Goal: Find specific page/section: Find specific page/section

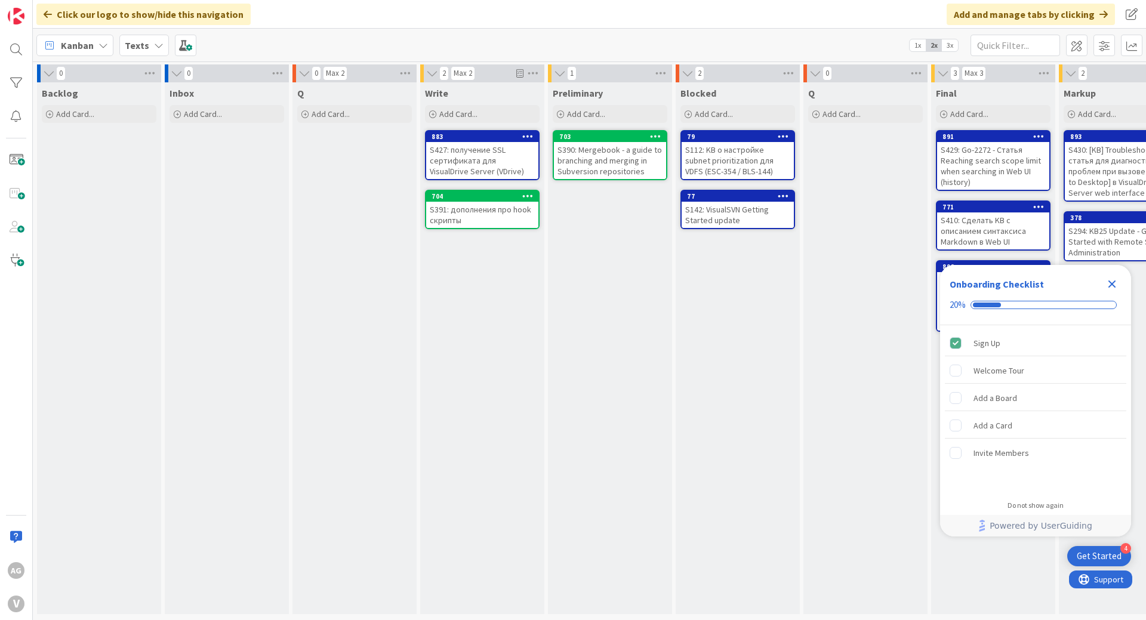
click at [1110, 284] on icon "Close Checklist" at bounding box center [1112, 284] width 14 height 14
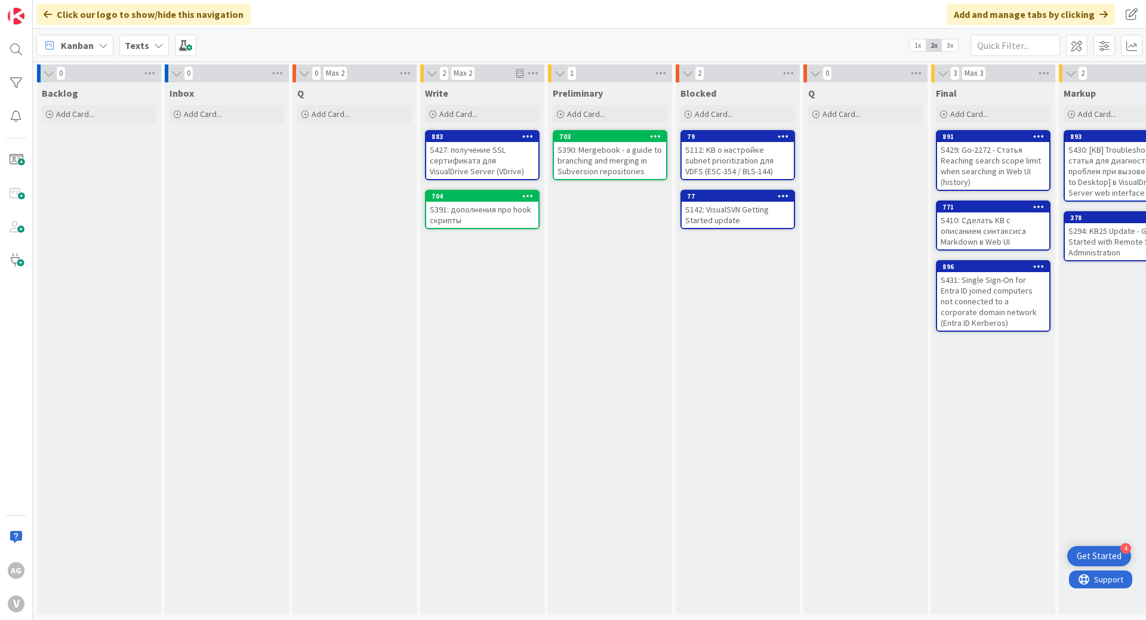
drag, startPoint x: 365, startPoint y: 71, endPoint x: 354, endPoint y: 71, distance: 11.3
click at [354, 71] on div "0 Max 2" at bounding box center [355, 73] width 124 height 18
click at [383, 78] on div "0 Max 2" at bounding box center [355, 73] width 124 height 18
drag, startPoint x: 386, startPoint y: 78, endPoint x: 355, endPoint y: 78, distance: 31.0
click at [355, 78] on div "0 Max 2" at bounding box center [355, 73] width 124 height 18
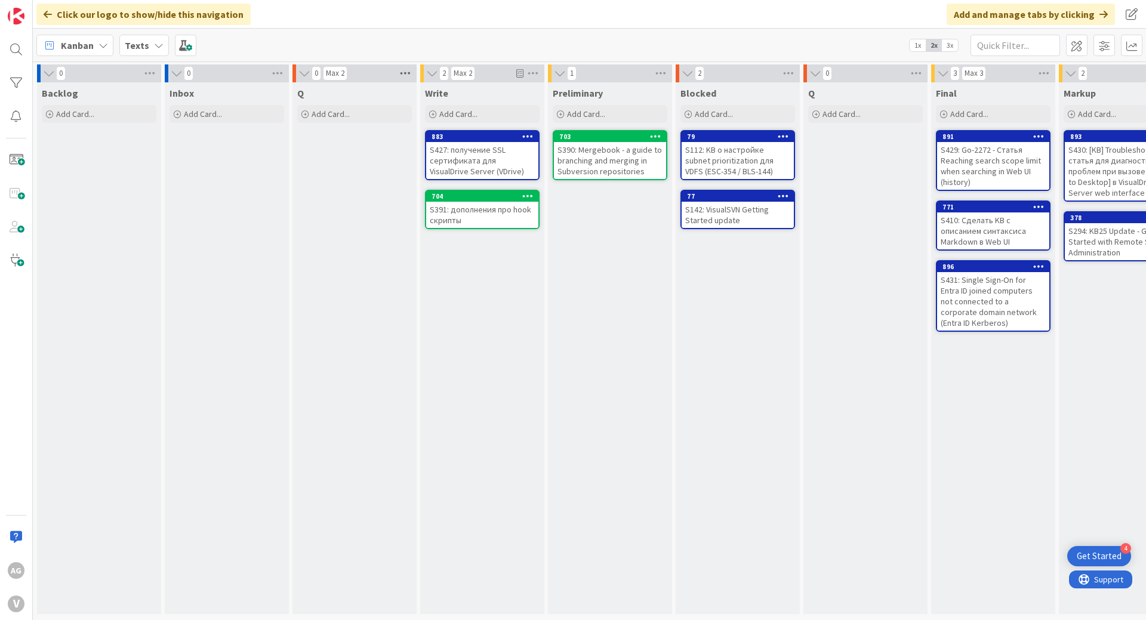
click at [407, 75] on icon at bounding box center [406, 73] width 16 height 18
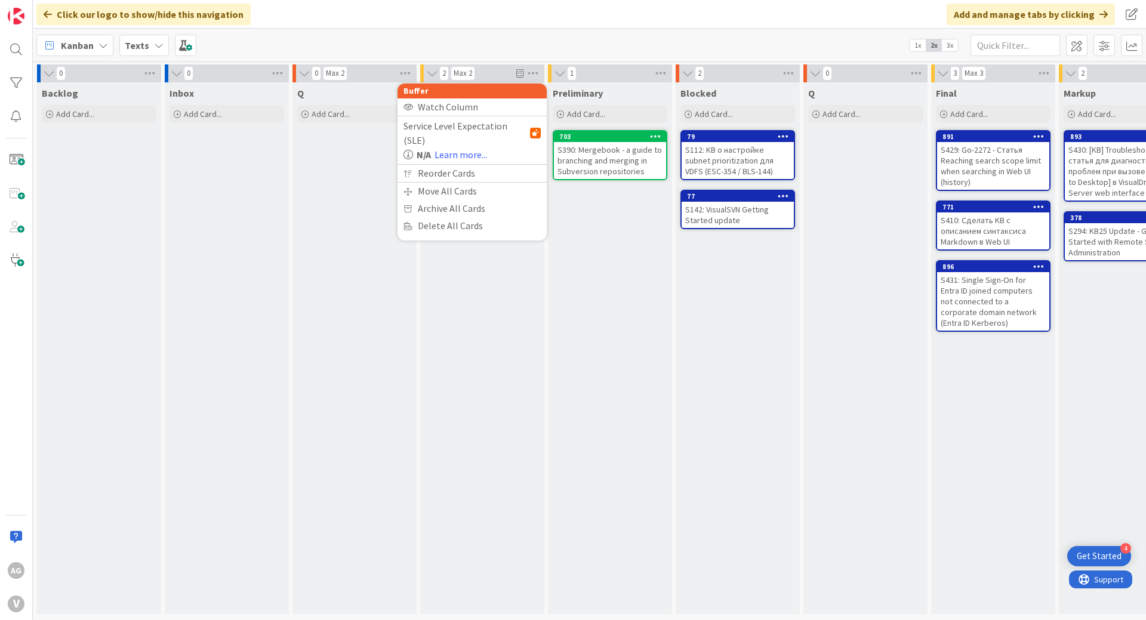
click at [362, 73] on div "0 Max 2 Buffer Watch Column Service Level Expectation (SLE) N/A Learn more... R…" at bounding box center [355, 73] width 124 height 18
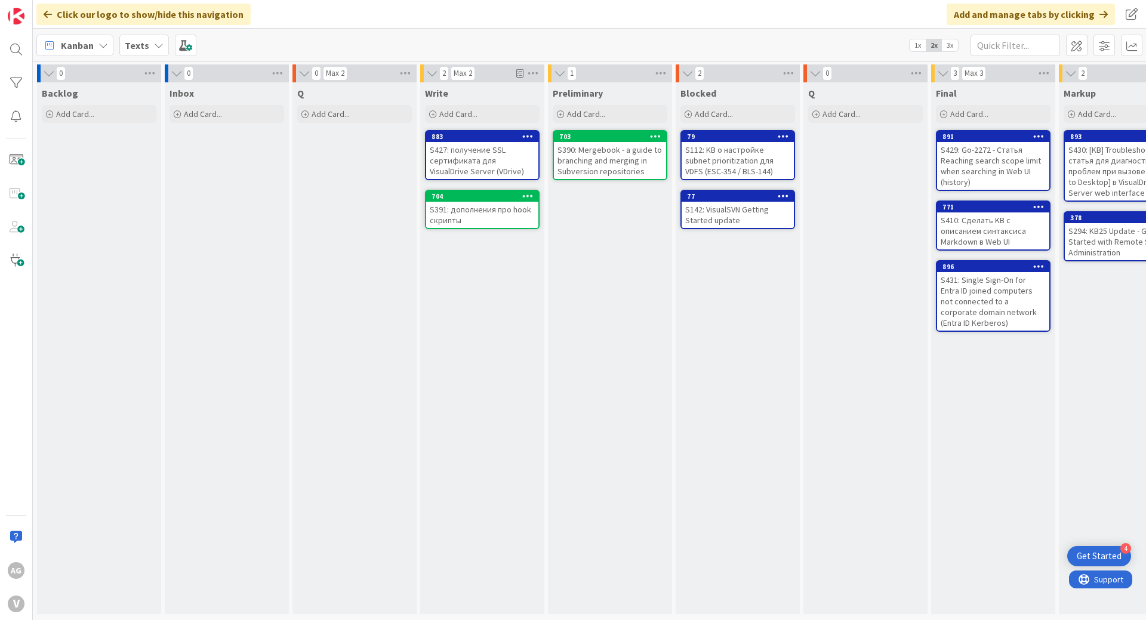
click at [301, 75] on icon at bounding box center [304, 73] width 13 height 12
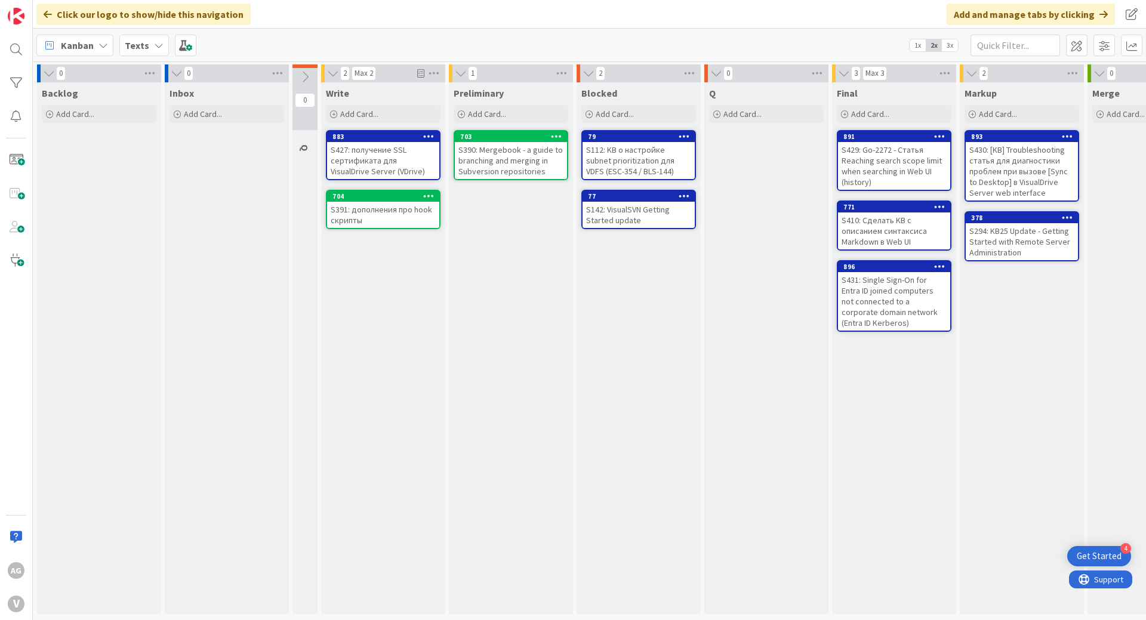
click at [308, 75] on icon at bounding box center [304, 76] width 13 height 13
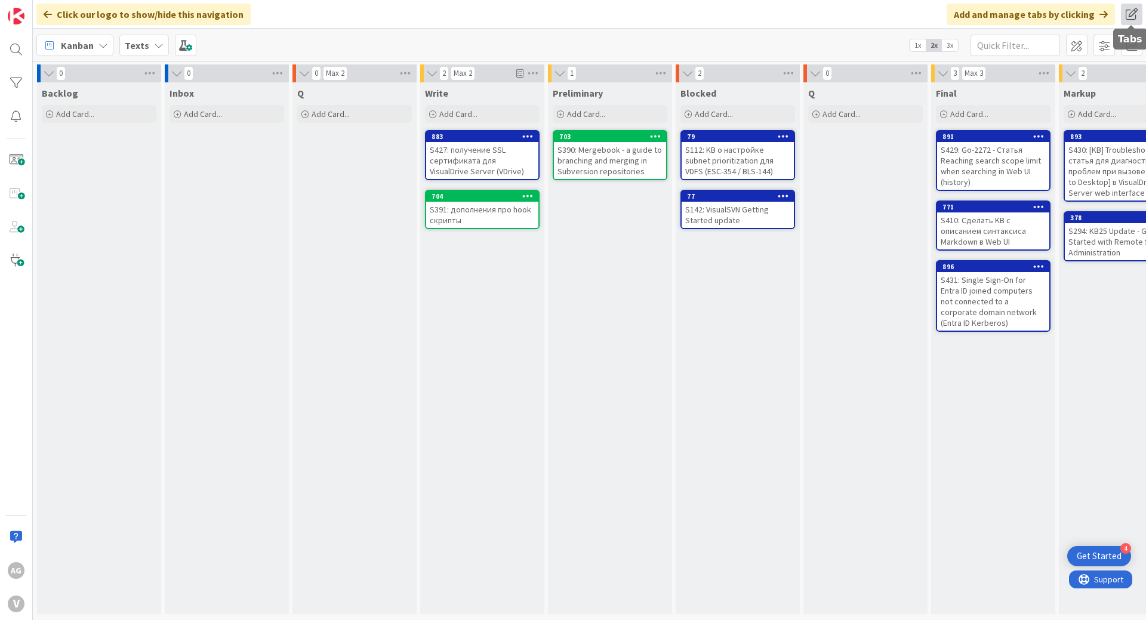
click at [1129, 15] on span at bounding box center [1131, 14] width 21 height 21
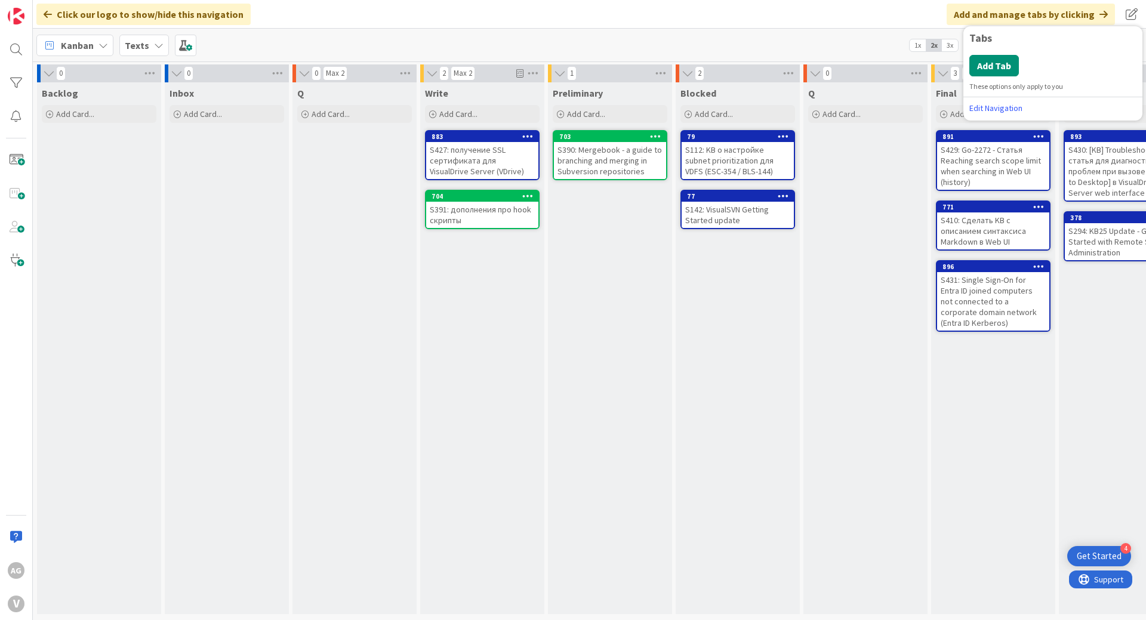
click at [851, 44] on div "Kanban Texts 1x 2x 3x" at bounding box center [589, 45] width 1113 height 33
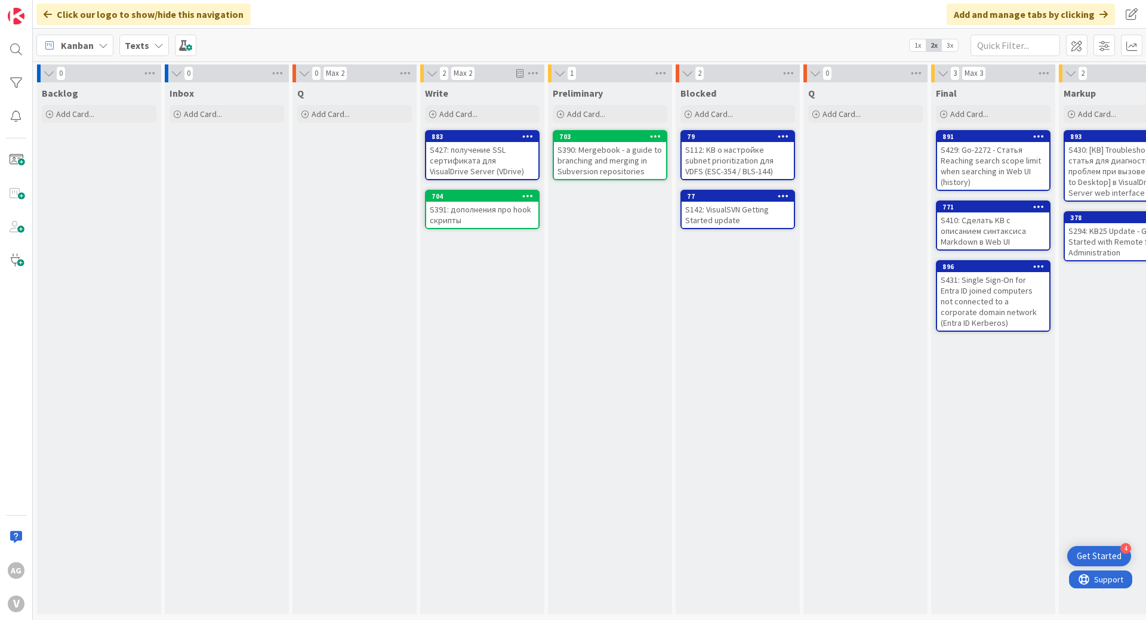
click at [811, 76] on icon at bounding box center [815, 73] width 13 height 12
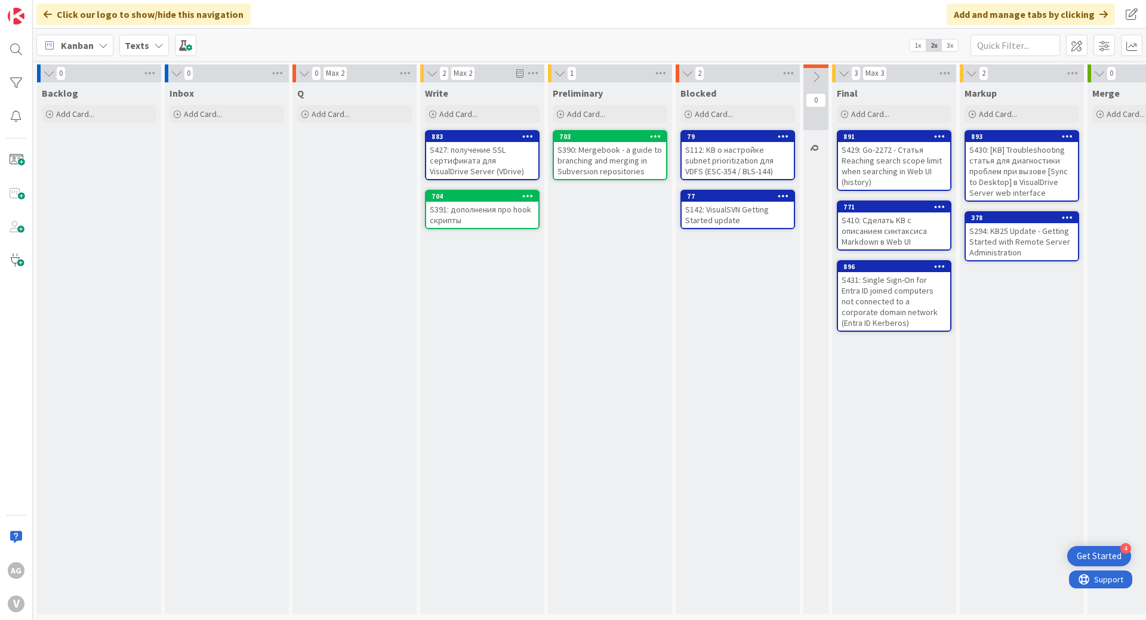
click at [815, 73] on icon at bounding box center [816, 76] width 13 height 13
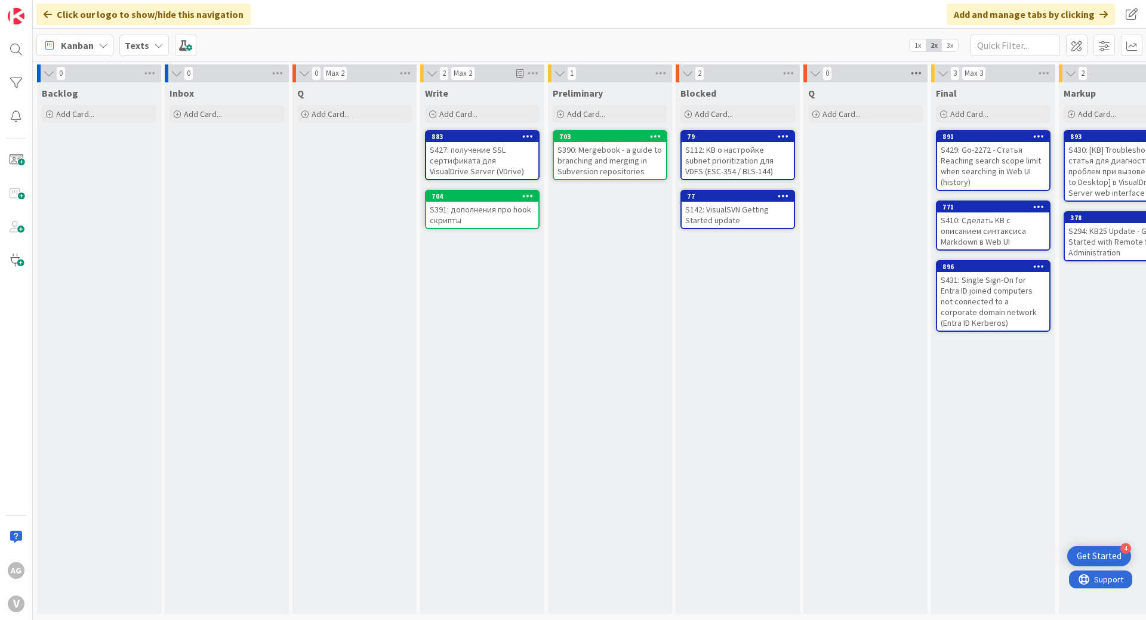
click at [918, 75] on icon at bounding box center [917, 73] width 16 height 18
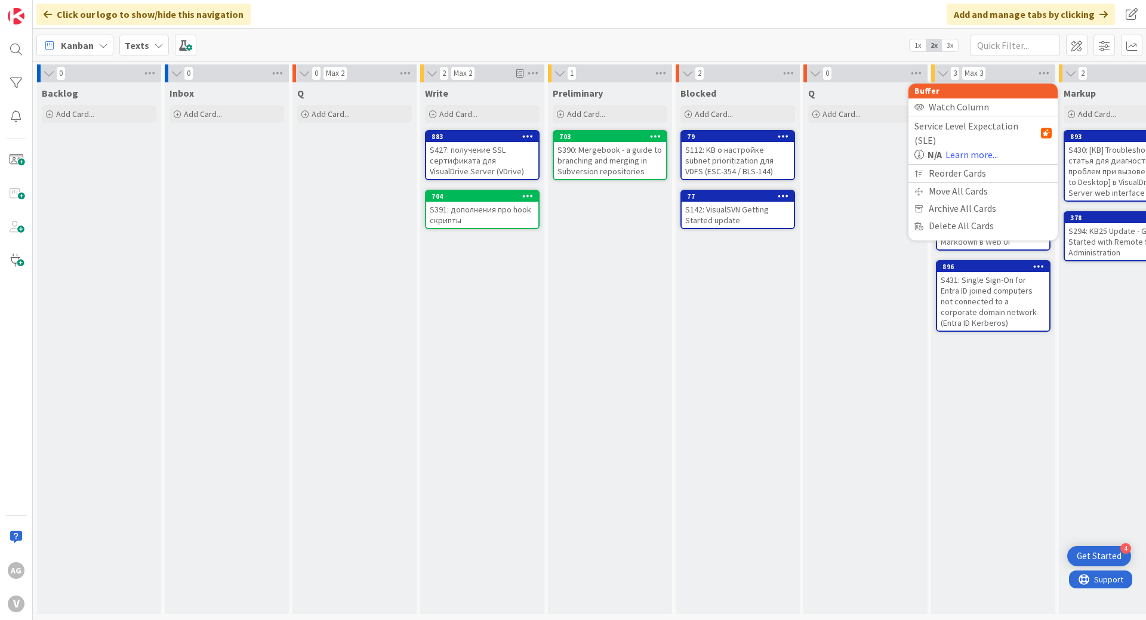
click at [866, 42] on div "Kanban Texts 1x 2x 3x" at bounding box center [589, 45] width 1113 height 33
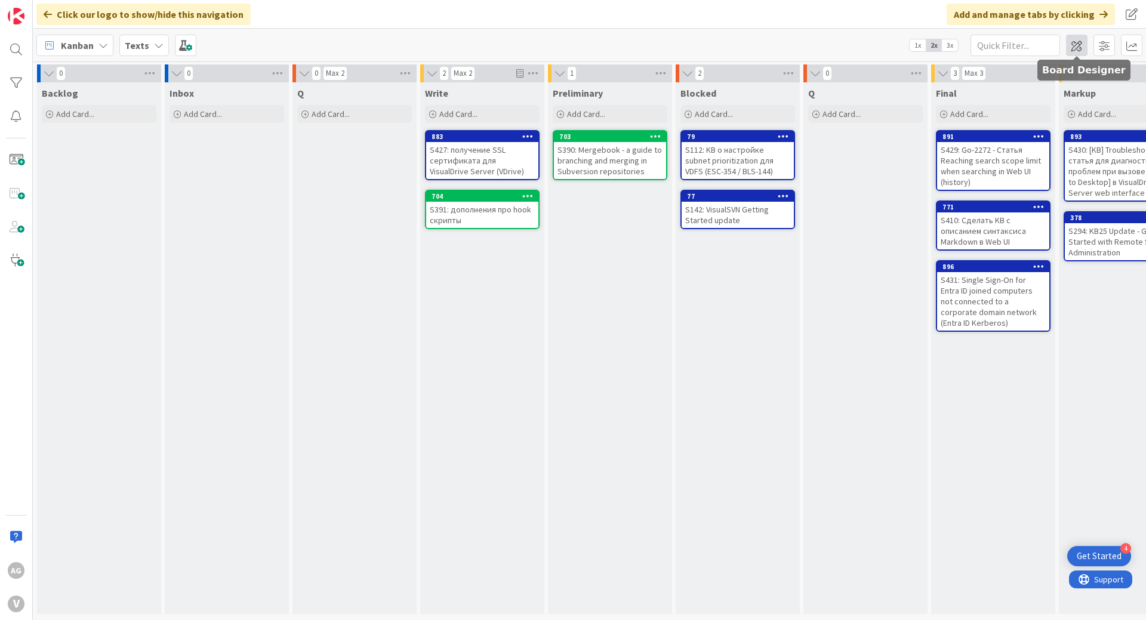
click at [1075, 45] on span at bounding box center [1076, 45] width 21 height 21
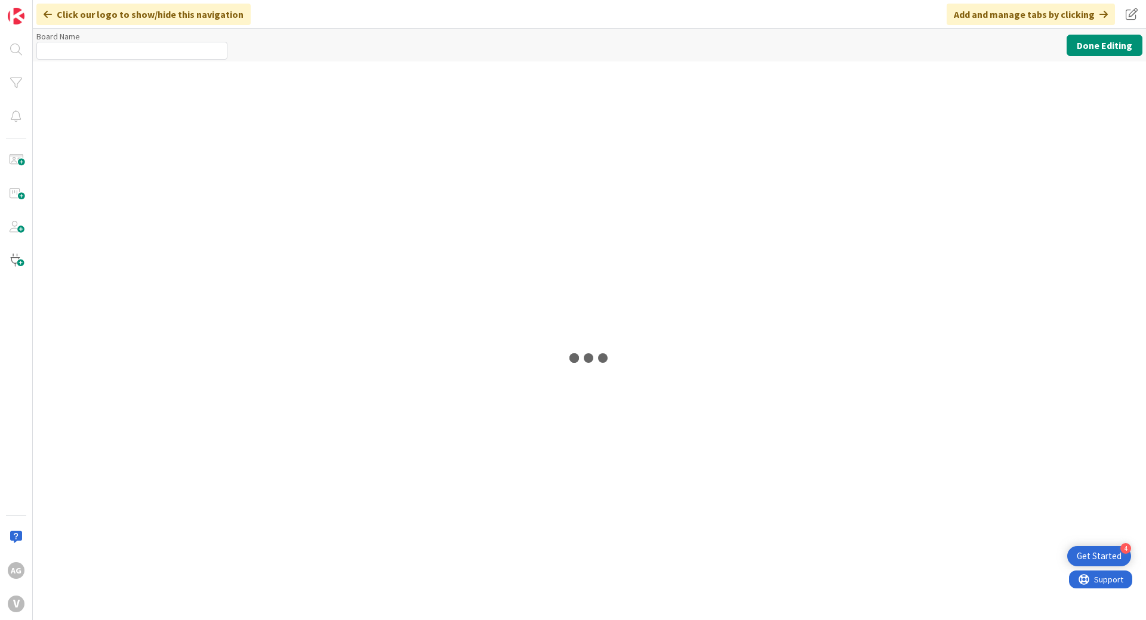
type input "Texts"
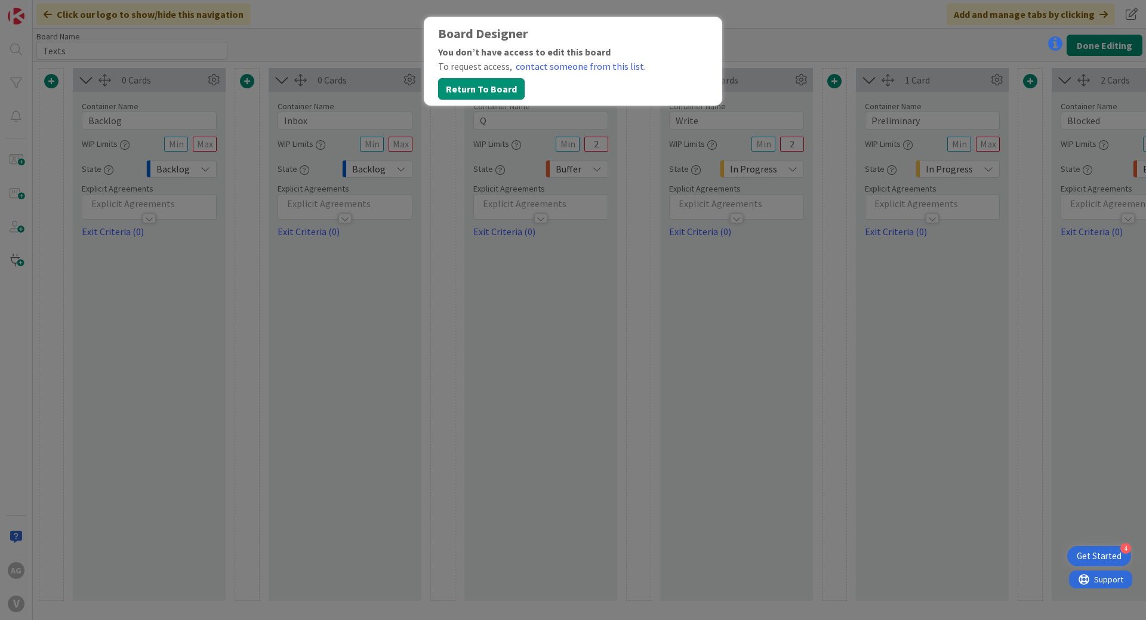
click at [743, 27] on div "Board Designer You don’t have access to edit this board To request access, cont…" at bounding box center [573, 310] width 1146 height 620
